Goal: Information Seeking & Learning: Learn about a topic

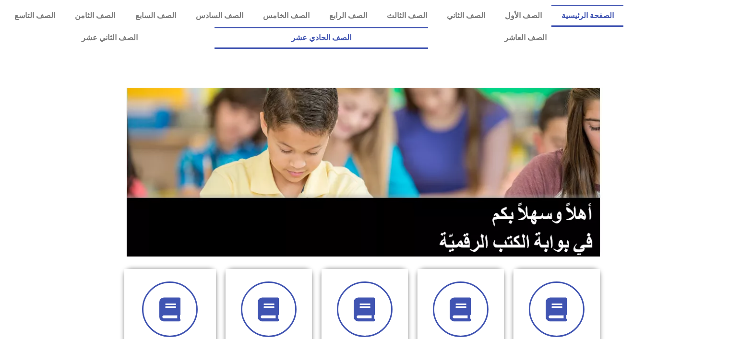
click at [428, 40] on link "الصف الحادي عشر" at bounding box center [322, 38] width 214 height 22
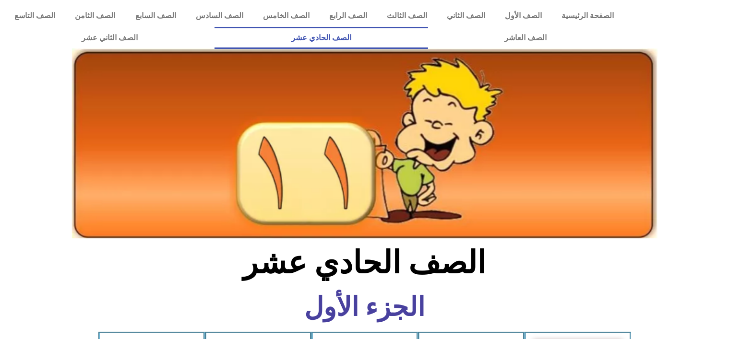
scroll to position [729, 0]
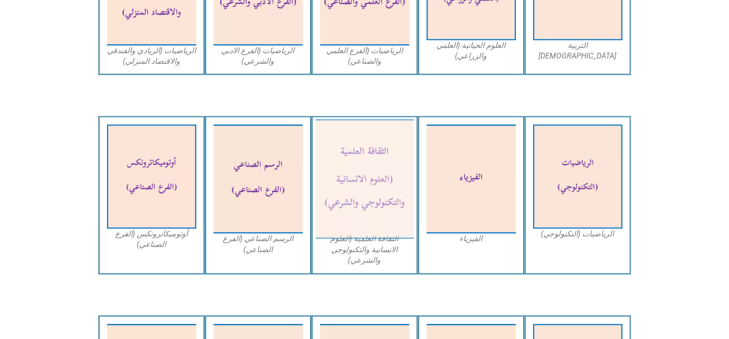
click at [383, 197] on img at bounding box center [364, 179] width 98 height 120
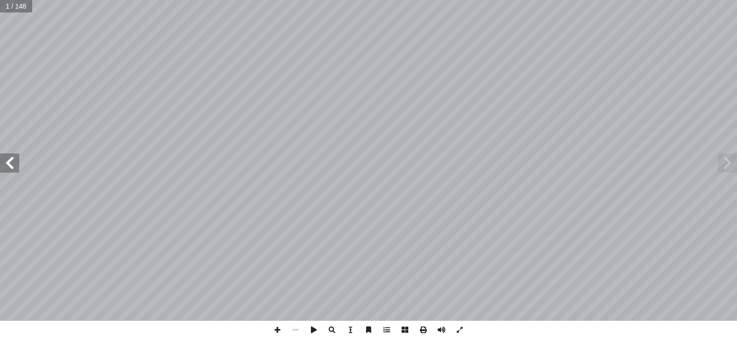
click at [4, 167] on span at bounding box center [9, 163] width 19 height 19
click at [9, 167] on span at bounding box center [9, 163] width 19 height 19
click at [13, 165] on span at bounding box center [9, 163] width 19 height 19
click at [14, 169] on span at bounding box center [9, 163] width 19 height 19
